Goal: Information Seeking & Learning: Learn about a topic

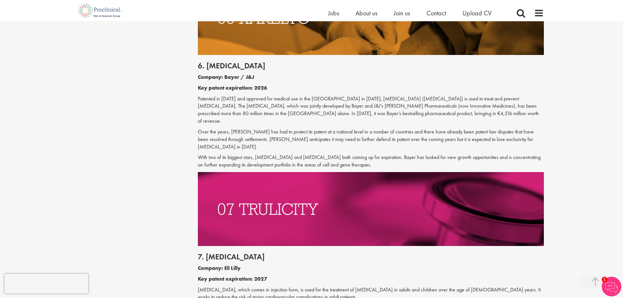
scroll to position [1472, 0]
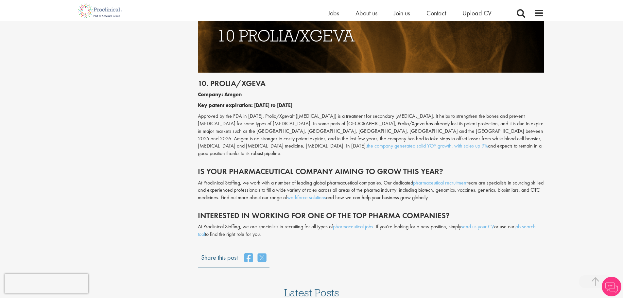
scroll to position [2039, 0]
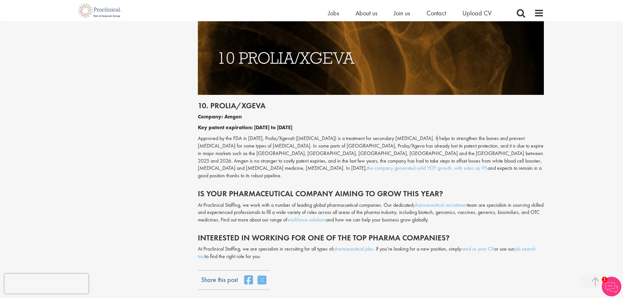
click at [426, 135] on p "Approved by the FDA in 2010, Prolia/XgevaIt (Denosumab) is a treatment for seco…" at bounding box center [371, 157] width 346 height 45
click at [423, 135] on p "Approved by the FDA in 2010, Prolia/XgevaIt (Denosumab) is a treatment for seco…" at bounding box center [371, 157] width 346 height 45
click at [458, 135] on p "Approved by the FDA in 2010, Prolia/XgevaIt (Denosumab) is a treatment for seco…" at bounding box center [371, 157] width 346 height 45
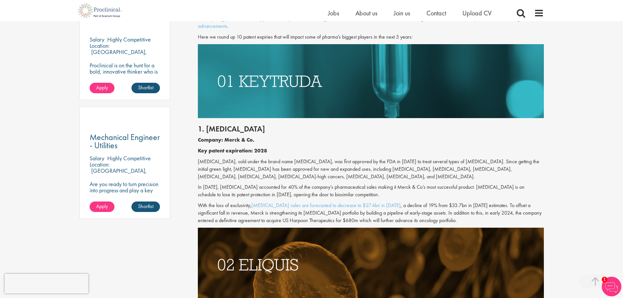
scroll to position [408, 0]
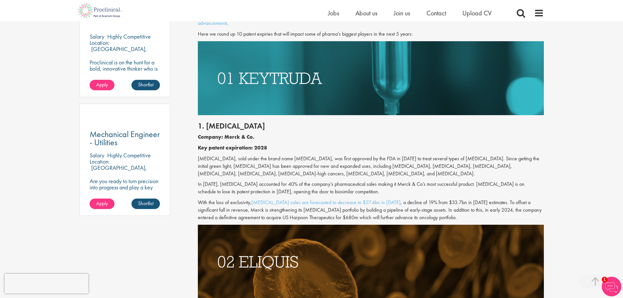
click at [392, 143] on div "1. Keytruda Company: Merck & Co. Key patent expiration: 2028 Pembrolizumab, sol…" at bounding box center [371, 170] width 356 height 110
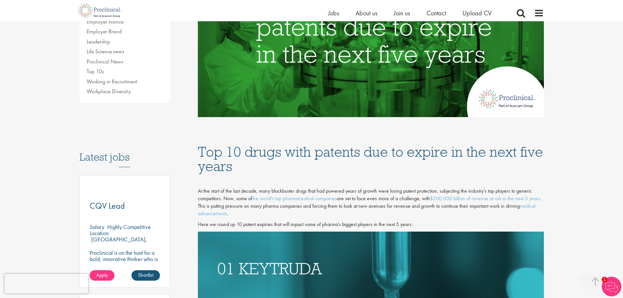
scroll to position [179, 0]
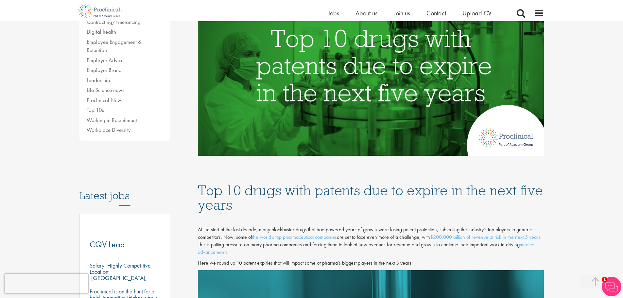
click at [354, 193] on h1 "Top 10 drugs with patents due to expire in the next five years" at bounding box center [371, 197] width 346 height 29
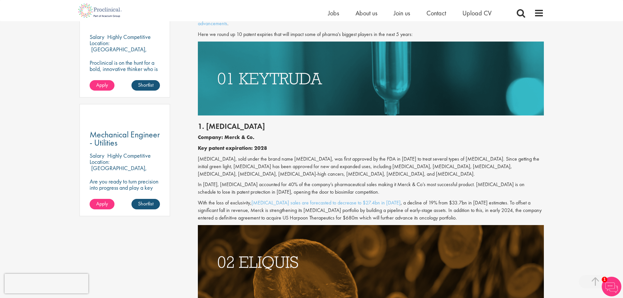
scroll to position [408, 0]
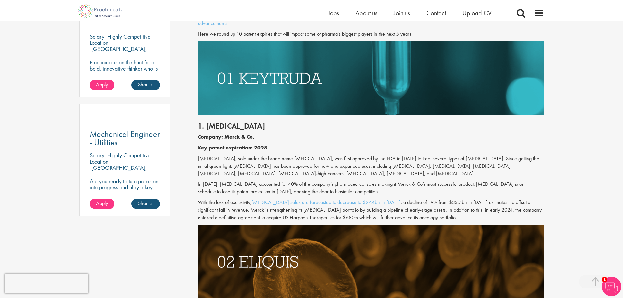
click at [428, 198] on div "1. Keytruda Company: Merck & Co. Key patent expiration: 2028 Pembrolizumab, sol…" at bounding box center [371, 170] width 356 height 110
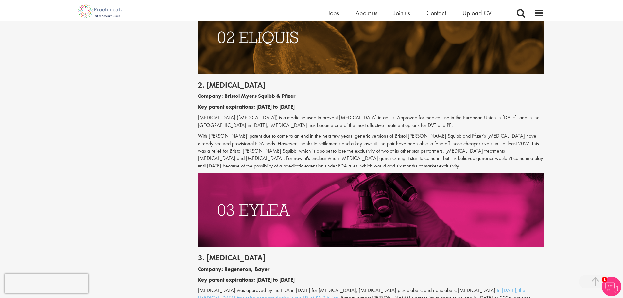
scroll to position [637, 0]
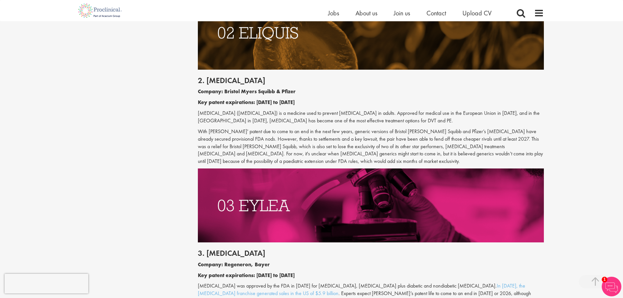
click at [458, 157] on p "With [PERSON_NAME]' patent due to come to an end in the next few years, generic…" at bounding box center [371, 146] width 346 height 37
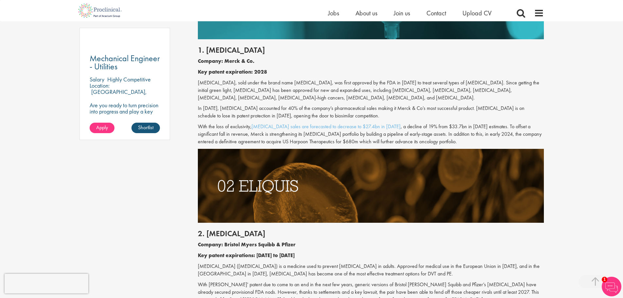
scroll to position [474, 0]
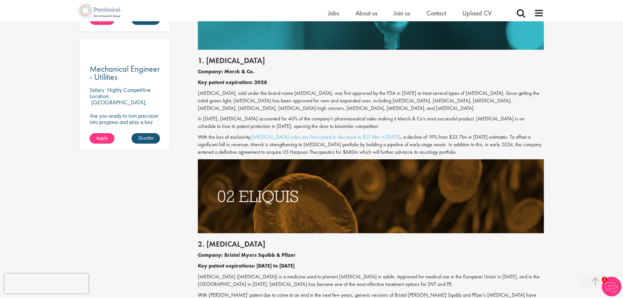
click at [448, 149] on p "With the loss of exclusivity, Keytruda sales are forecasted to decrease to $27.…" at bounding box center [371, 144] width 346 height 23
click at [441, 148] on p "With the loss of exclusivity, Keytruda sales are forecasted to decrease to $27.…" at bounding box center [371, 144] width 346 height 23
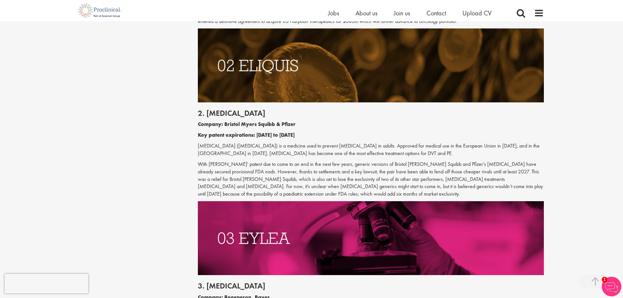
click at [419, 156] on p "[MEDICAL_DATA] ([MEDICAL_DATA]) is a medicine used to prevent [MEDICAL_DATA] in…" at bounding box center [371, 149] width 346 height 15
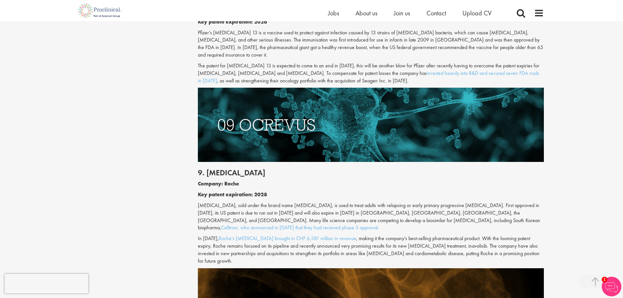
scroll to position [1867, 0]
